Goal: Obtain resource: Download file/media

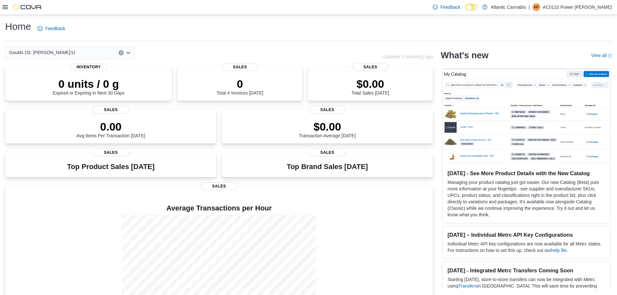
click at [17, 29] on h1 "Home" at bounding box center [18, 26] width 26 height 13
click at [3, 8] on icon at bounding box center [5, 7] width 5 height 5
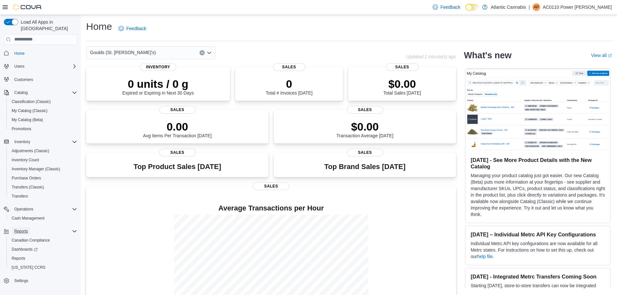
click at [24, 228] on span "Reports" at bounding box center [21, 230] width 14 height 5
click at [21, 256] on span "Reports" at bounding box center [19, 258] width 14 height 5
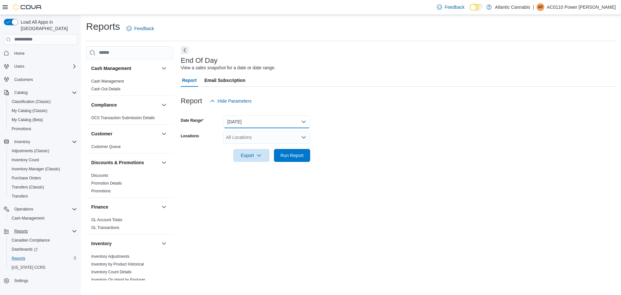
click at [304, 121] on button "[DATE]" at bounding box center [267, 121] width 87 height 13
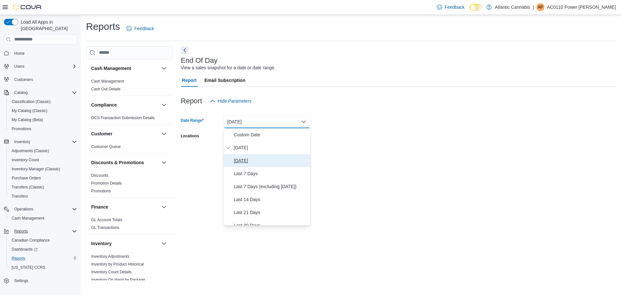
click at [259, 160] on span "[DATE]" at bounding box center [271, 161] width 74 height 8
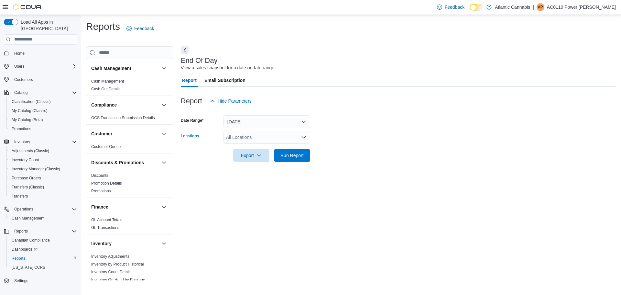
click at [305, 136] on icon "Open list of options" at bounding box center [303, 137] width 5 height 5
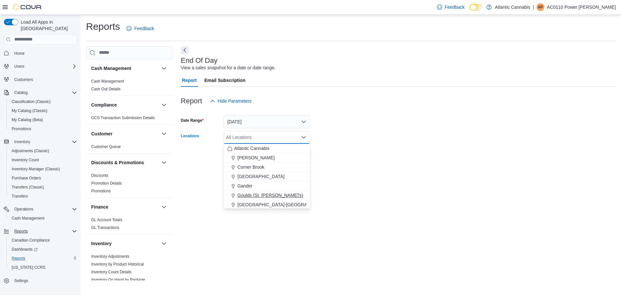
click at [258, 193] on span "Goulds (St. [PERSON_NAME]'s)" at bounding box center [271, 195] width 66 height 6
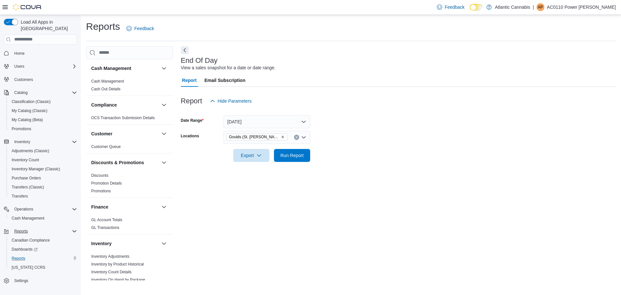
click at [376, 167] on div at bounding box center [398, 166] width 435 height 8
click at [254, 153] on span "Export" at bounding box center [251, 155] width 28 height 13
click at [260, 179] on span "Export to Pdf" at bounding box center [252, 181] width 29 height 5
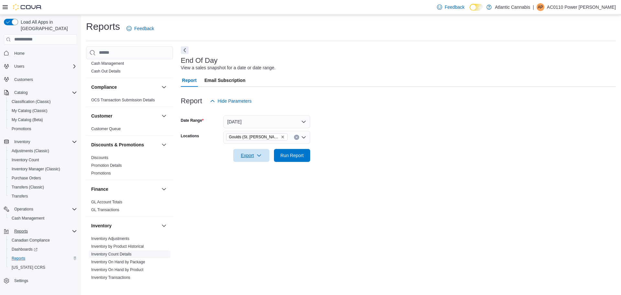
scroll to position [129, 0]
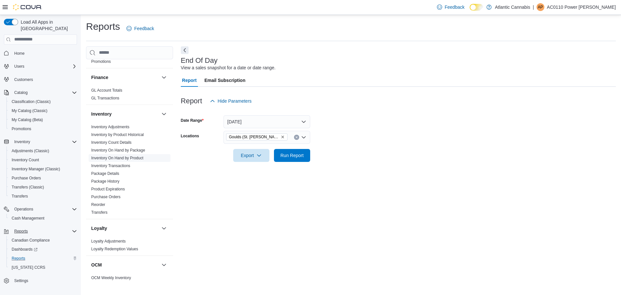
click at [139, 157] on link "Inventory On Hand by Product" at bounding box center [117, 158] width 52 height 5
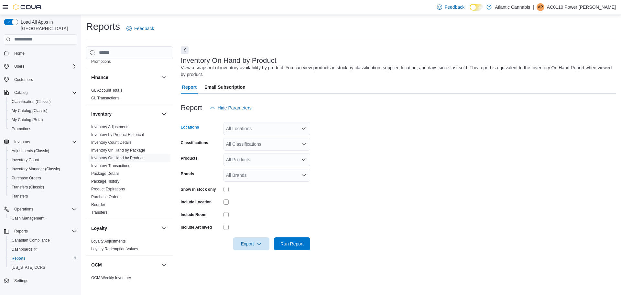
click at [305, 127] on icon "Open list of options" at bounding box center [303, 128] width 5 height 5
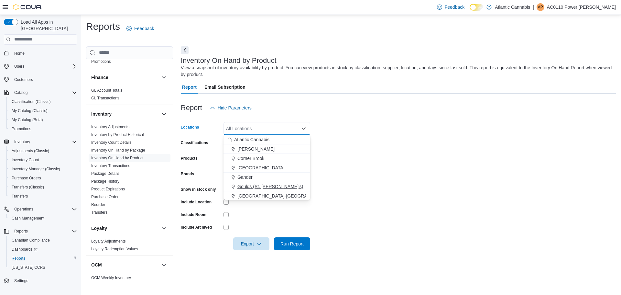
click at [256, 186] on span "Goulds (St. [PERSON_NAME]'s)" at bounding box center [271, 186] width 66 height 6
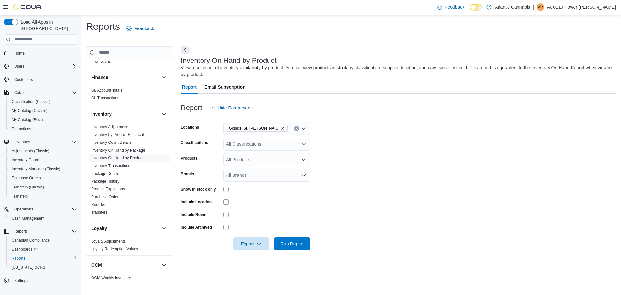
click at [331, 159] on form "Locations Goulds (St. John's) Classifications All Classifications Products All …" at bounding box center [398, 182] width 435 height 136
click at [305, 144] on icon "Open list of options" at bounding box center [304, 144] width 4 height 2
click at [249, 179] on span "Edible" at bounding box center [247, 179] width 13 height 6
click at [351, 172] on form "Locations Goulds (St. John's) Classifications Edible Products All Products Bran…" at bounding box center [398, 182] width 435 height 136
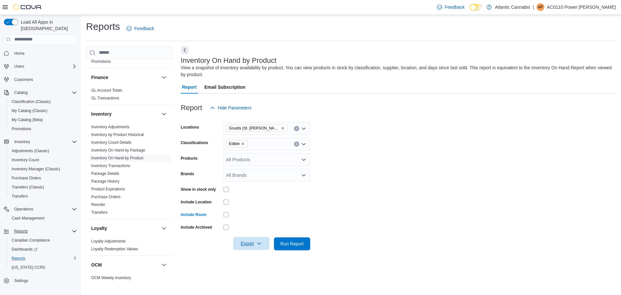
click at [251, 242] on span "Export" at bounding box center [251, 243] width 28 height 13
click at [445, 132] on form "Locations Goulds (St. John's) Classifications Edible Products All Products Bran…" at bounding box center [398, 182] width 435 height 136
click at [253, 245] on span "Export" at bounding box center [251, 243] width 28 height 13
click at [260, 205] on span "Export to Excel" at bounding box center [252, 204] width 29 height 5
